Goal: Information Seeking & Learning: Learn about a topic

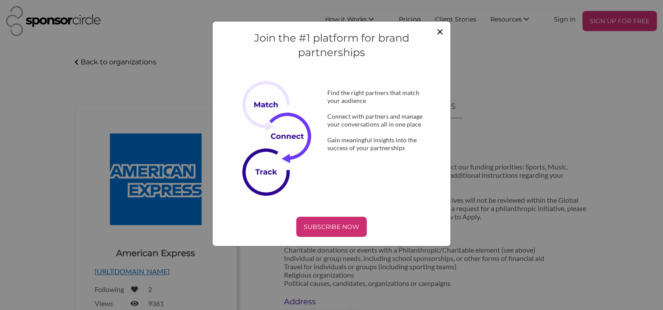
click at [436, 30] on span "×" at bounding box center [439, 31] width 7 height 15
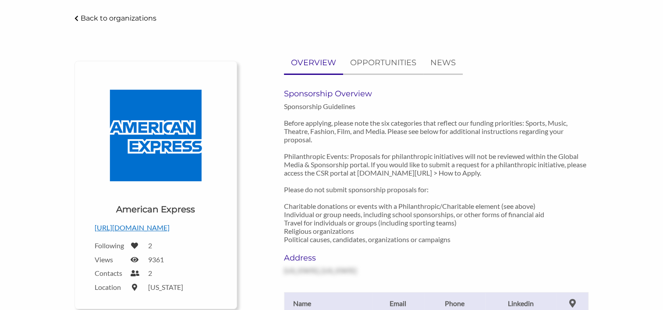
scroll to position [88, 0]
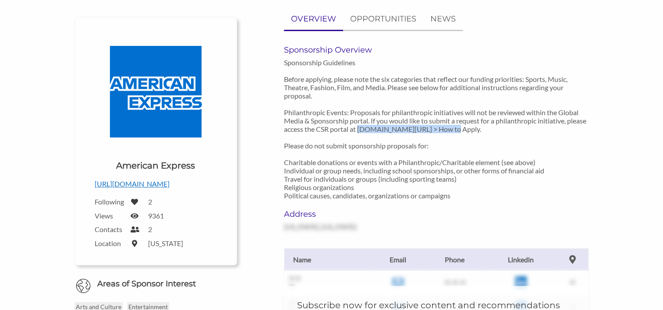
drag, startPoint x: 378, startPoint y: 129, endPoint x: 473, endPoint y: 127, distance: 94.6
click at [473, 127] on p "Sponsorship Guidelines Before applying, please note the six categories that ref…" at bounding box center [436, 128] width 304 height 141
copy p "www.americanexpress.com/csr"
click at [378, 19] on p "OPPORTUNITIES" at bounding box center [383, 19] width 66 height 13
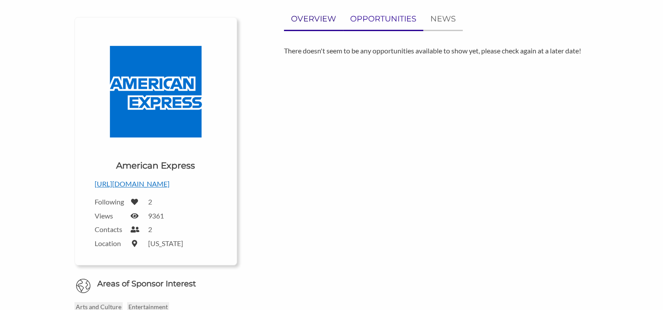
click at [324, 22] on p "OVERVIEW" at bounding box center [313, 19] width 45 height 13
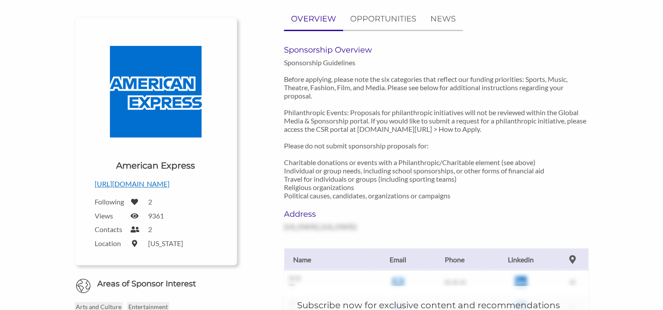
drag, startPoint x: 194, startPoint y: 183, endPoint x: 179, endPoint y: 185, distance: 15.0
click at [179, 185] on p "https://www.americanexpress.com/en-ca/" at bounding box center [156, 183] width 122 height 11
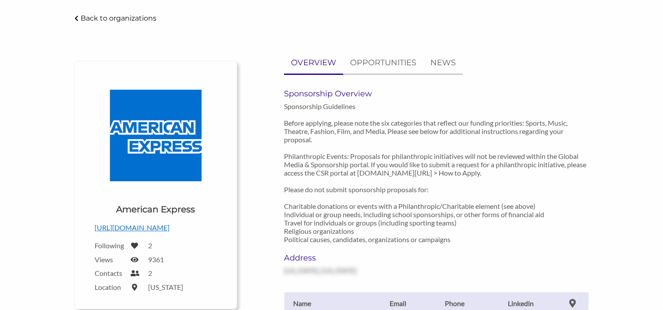
scroll to position [0, 0]
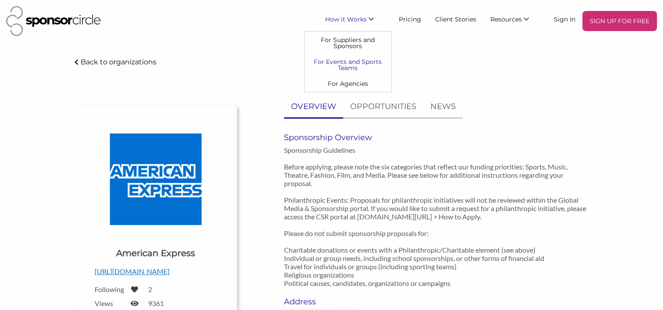
click at [359, 62] on link "For Events and Sports Teams" at bounding box center [347, 65] width 87 height 22
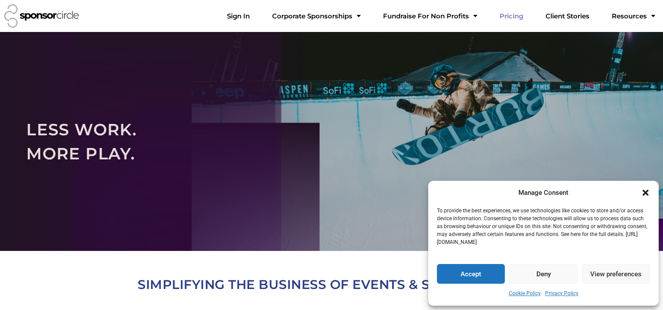
click at [525, 14] on link "Pricing" at bounding box center [511, 16] width 38 height 18
